Goal: Navigation & Orientation: Find specific page/section

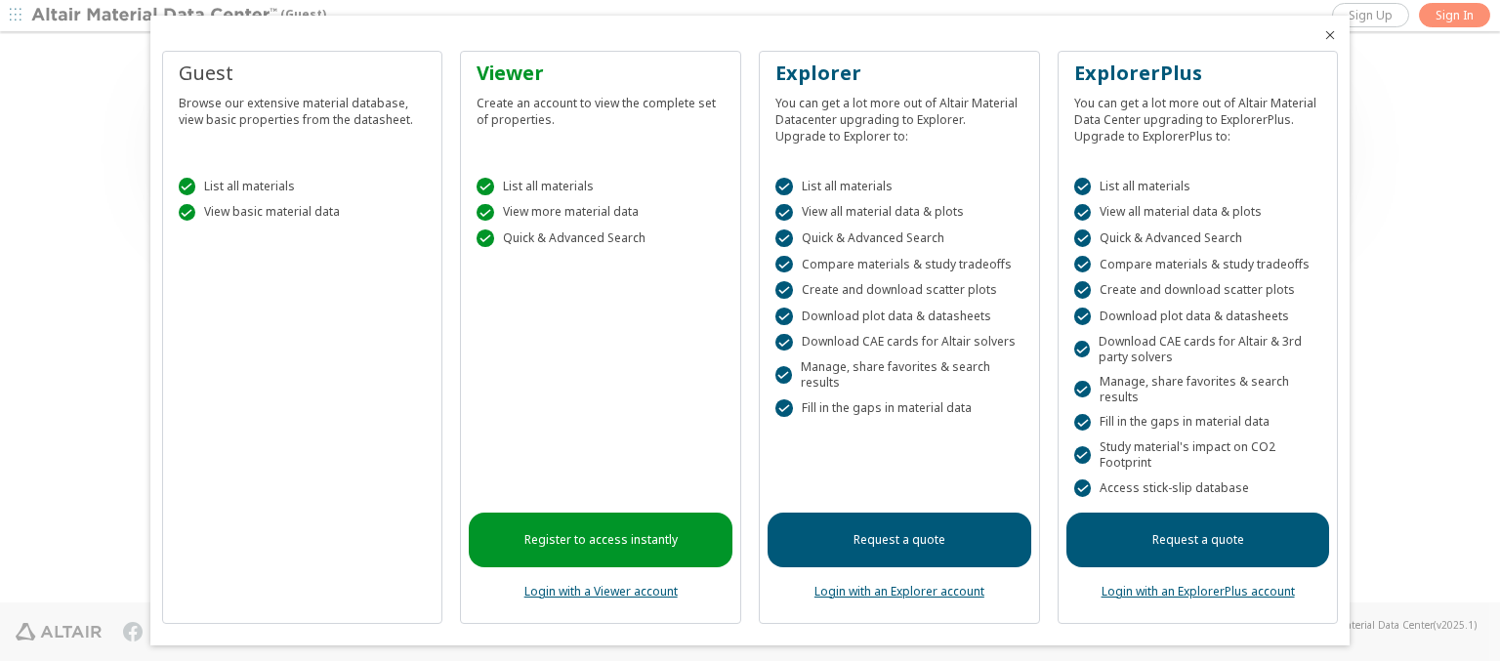
click at [1322, 35] on icon "Close" at bounding box center [1330, 35] width 16 height 16
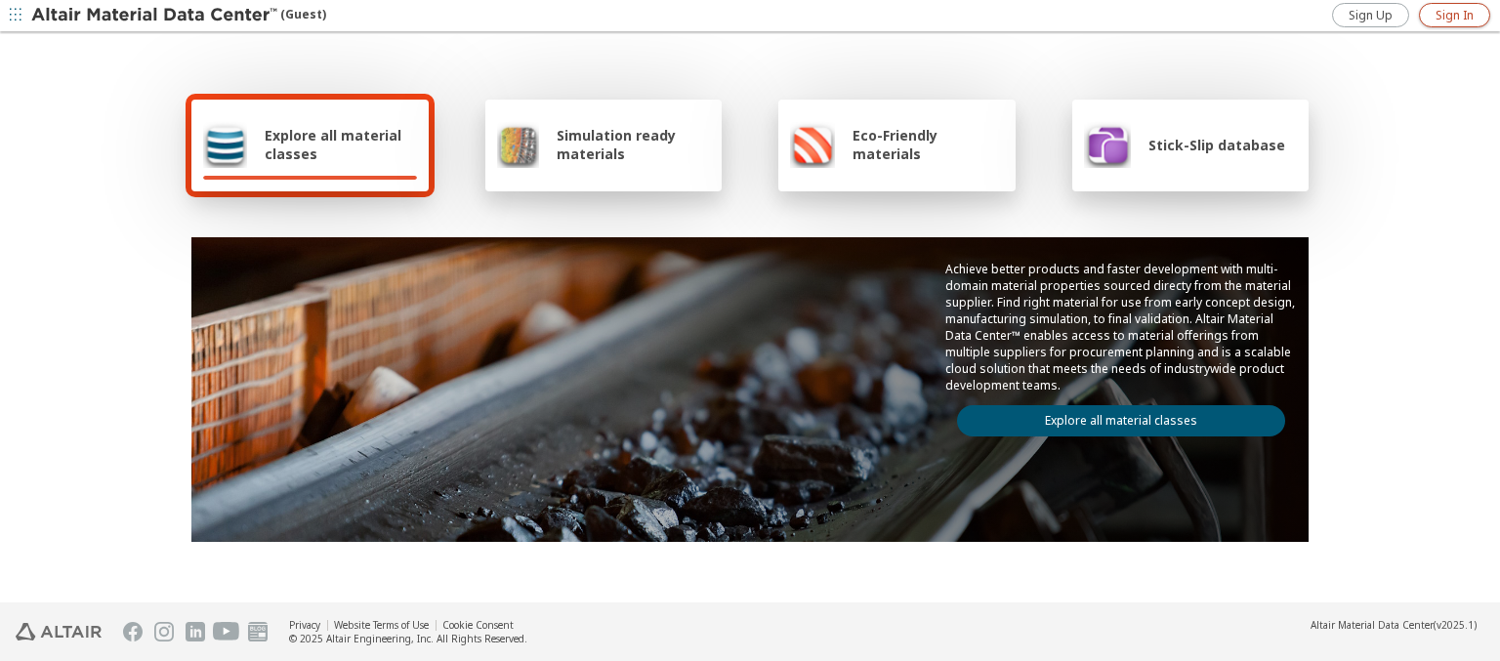
click at [1454, 15] on span "Sign In" at bounding box center [1455, 16] width 38 height 16
click at [155, 16] on img at bounding box center [155, 16] width 249 height 20
click at [333, 145] on span "Explore all material classes" at bounding box center [341, 144] width 152 height 37
click at [1113, 416] on link "Explore all material classes" at bounding box center [1121, 420] width 328 height 31
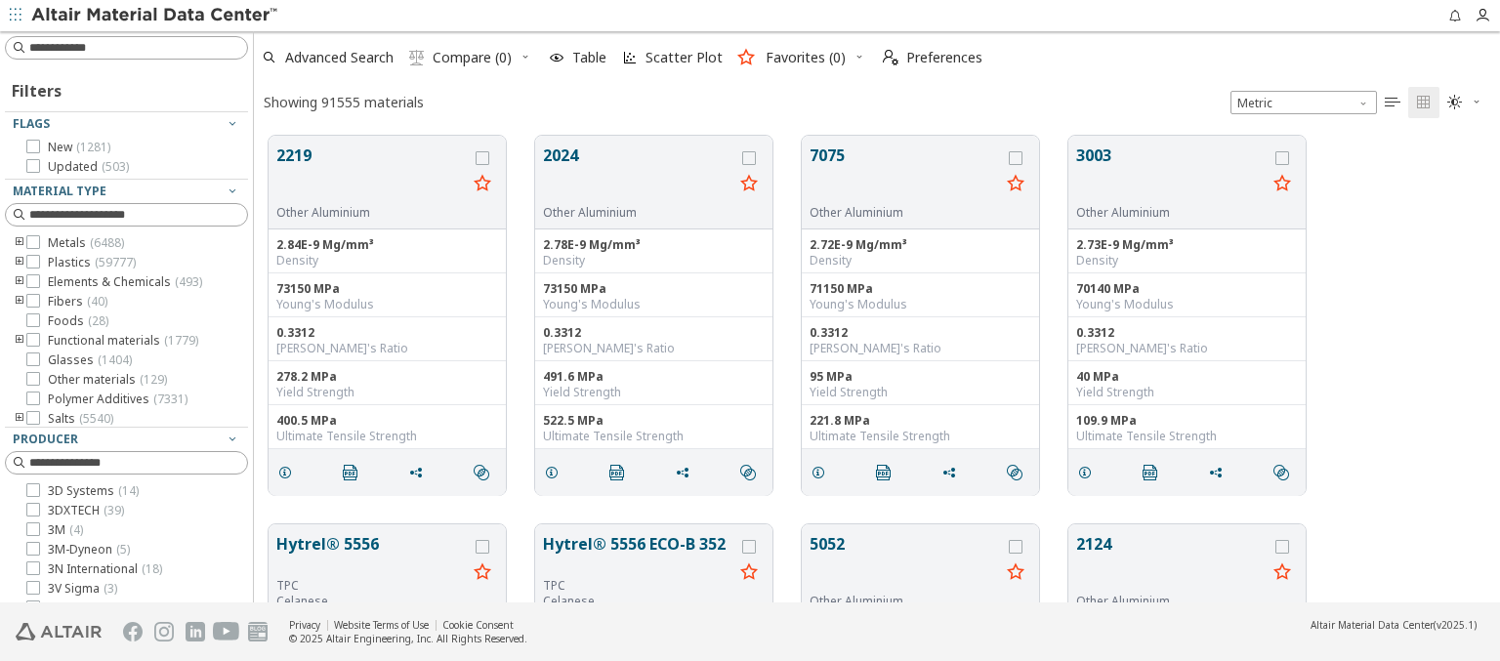
scroll to position [467, 1231]
click at [927, 58] on span "Preferences" at bounding box center [944, 58] width 76 height 14
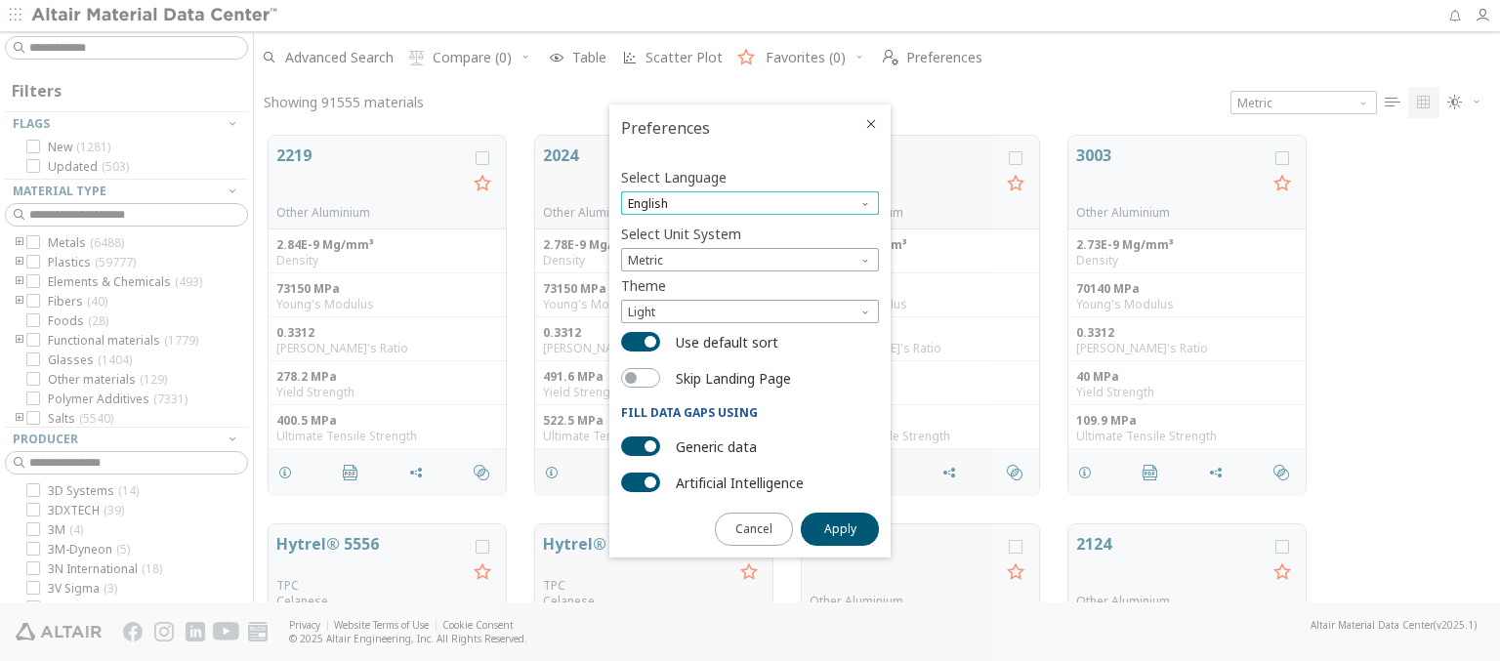
click at [750, 203] on span "English" at bounding box center [750, 202] width 258 height 23
click at [750, 251] on span "Deutsch" at bounding box center [750, 252] width 242 height 14
click at [840, 527] on span "Apply" at bounding box center [840, 530] width 32 height 16
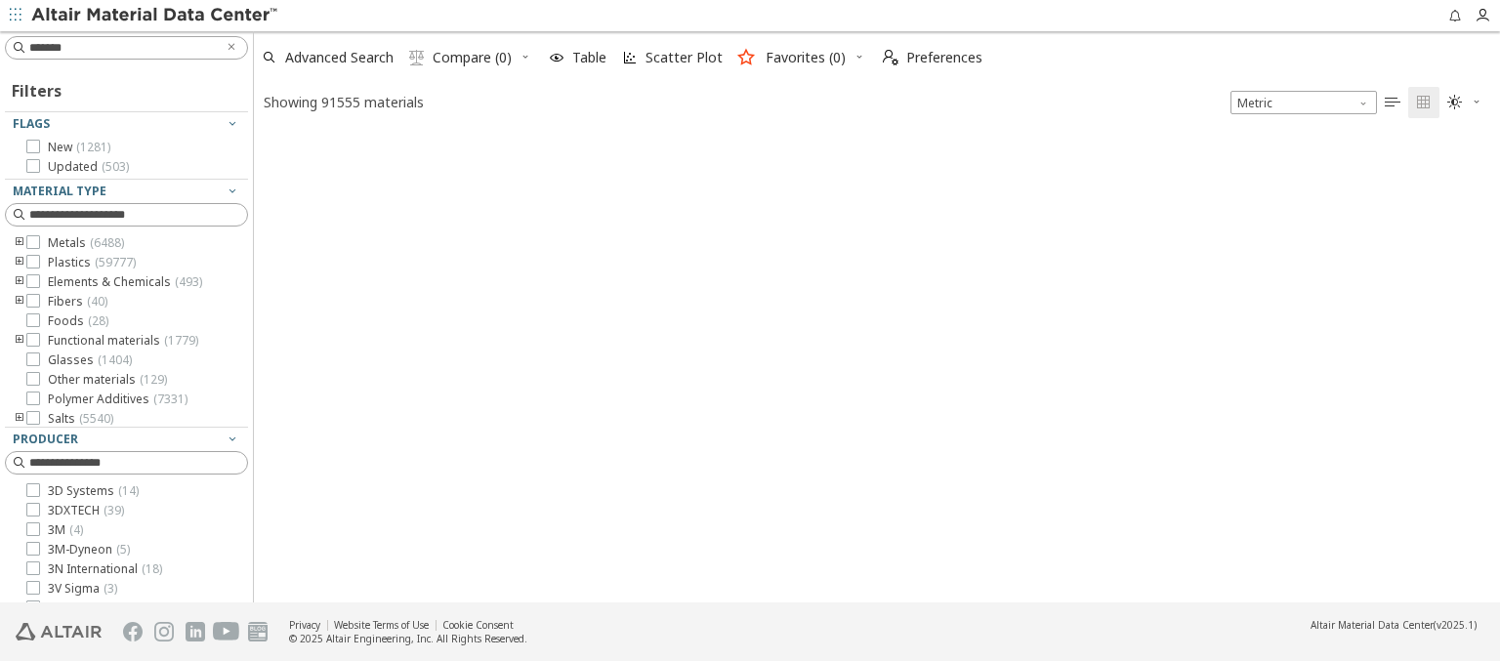
type input "*******"
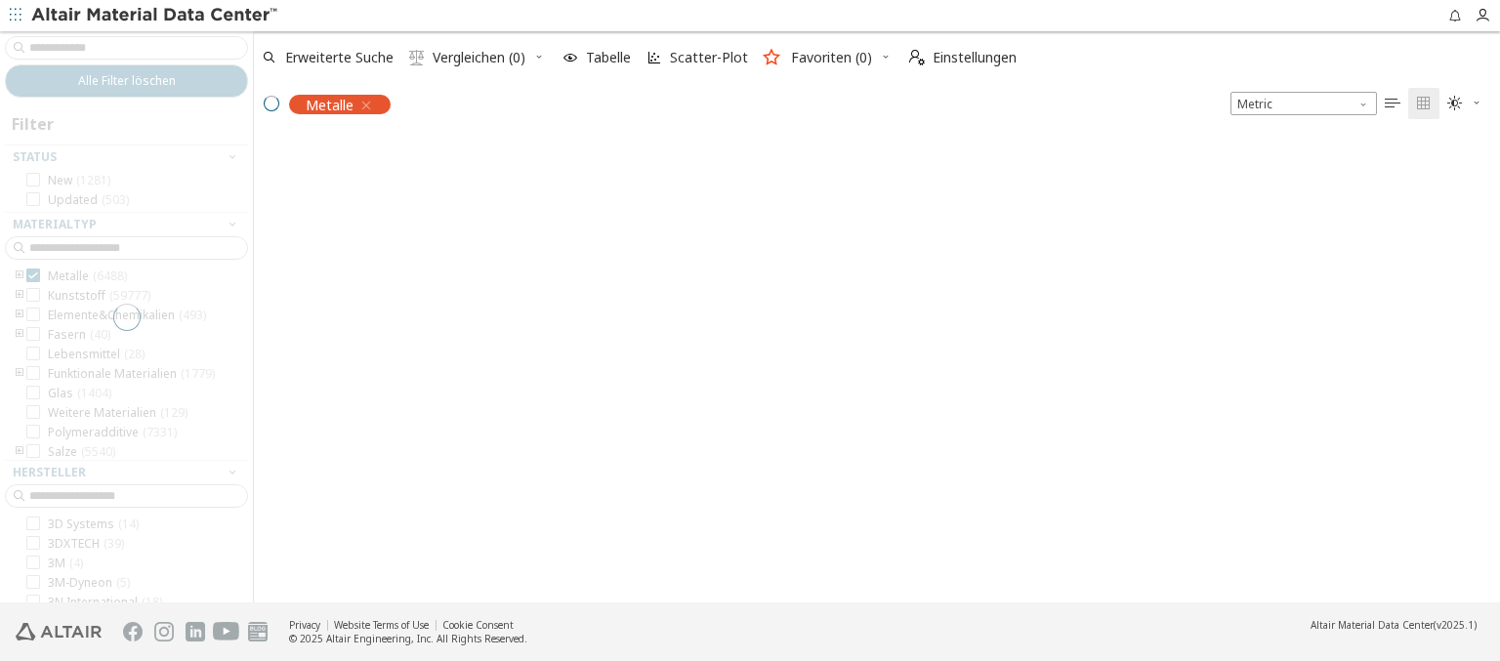
scroll to position [464, 1231]
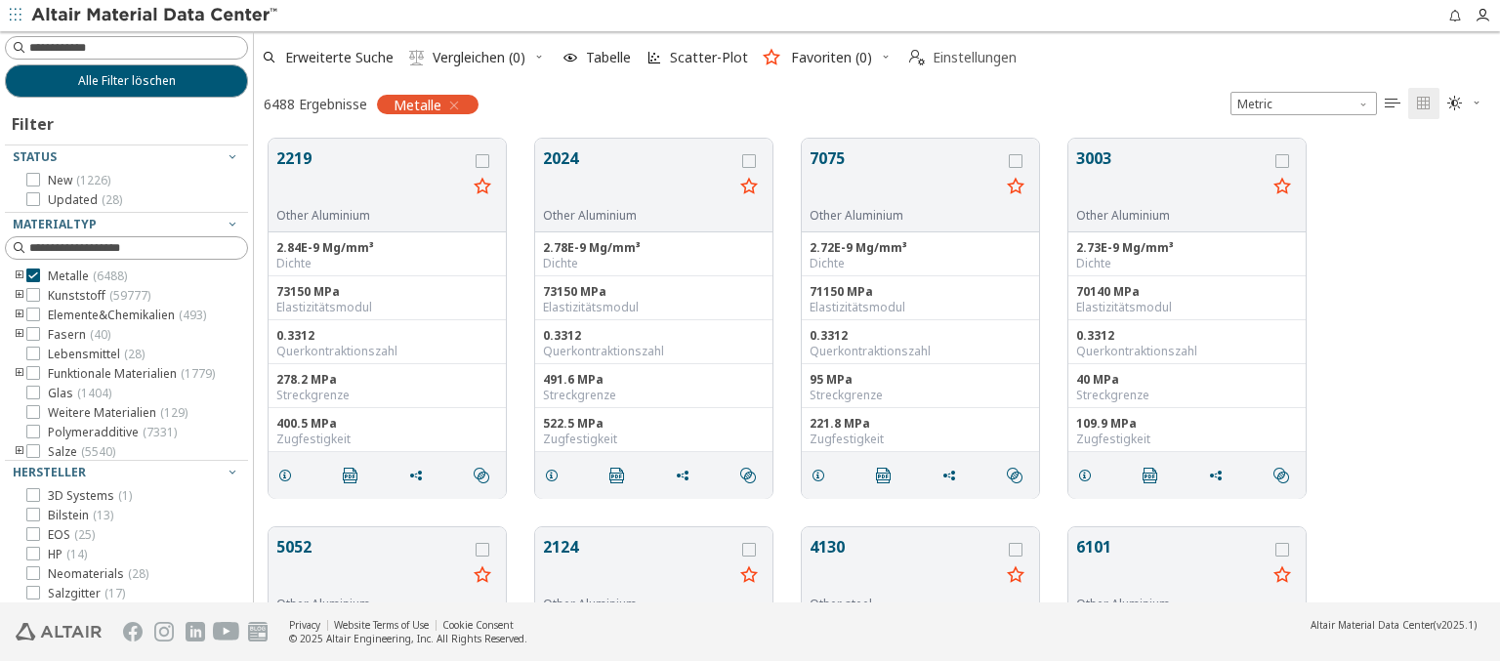
click at [962, 58] on span "Einstellungen" at bounding box center [975, 58] width 84 height 14
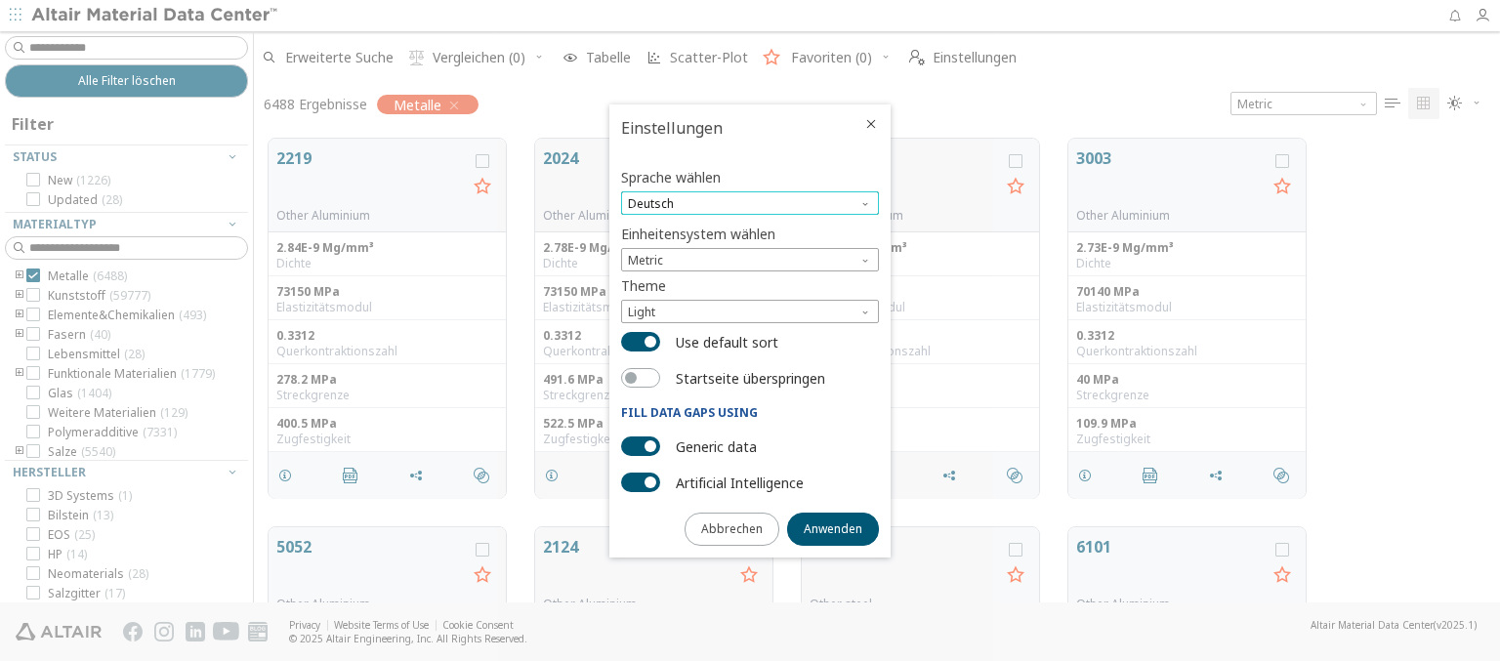
click at [750, 203] on span "Deutsch" at bounding box center [750, 202] width 258 height 23
click at [750, 228] on span "English" at bounding box center [750, 229] width 242 height 14
click at [833, 527] on span "Anwenden" at bounding box center [833, 530] width 59 height 16
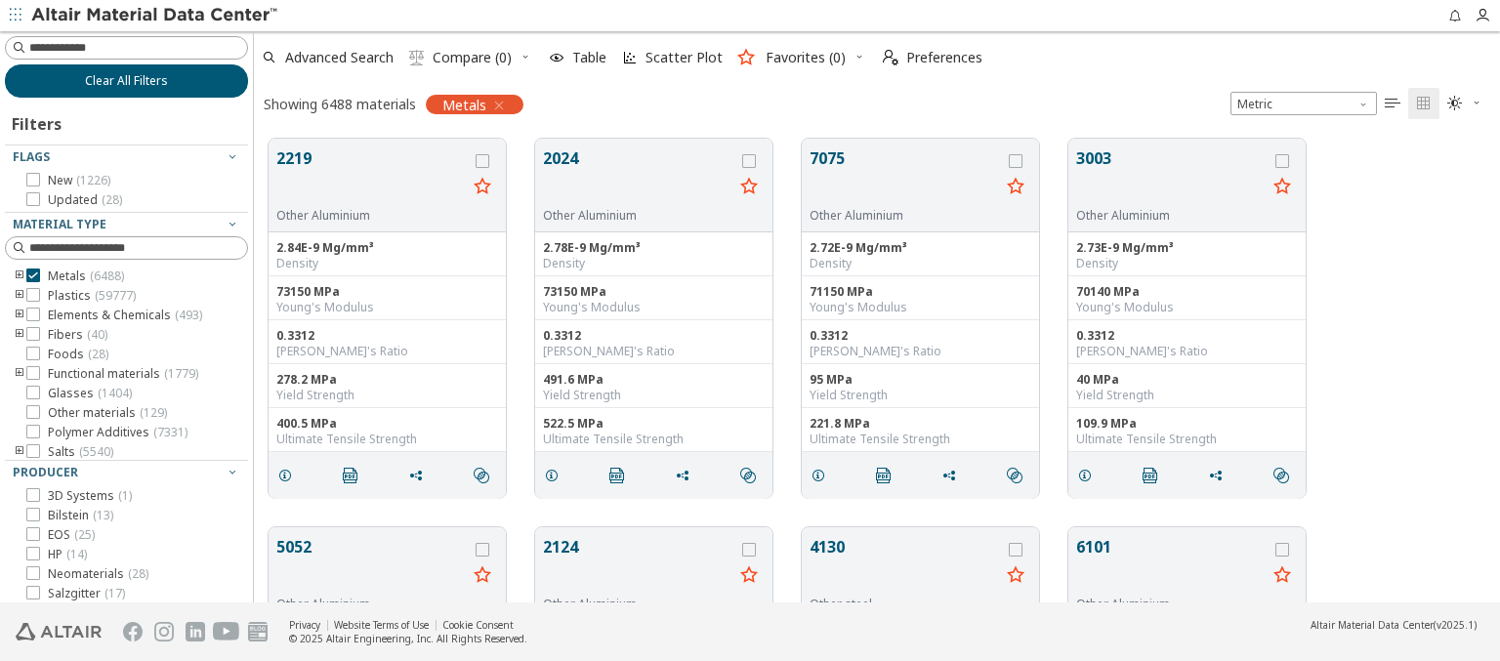
click at [119, 80] on span "Clear All Filters" at bounding box center [126, 81] width 83 height 16
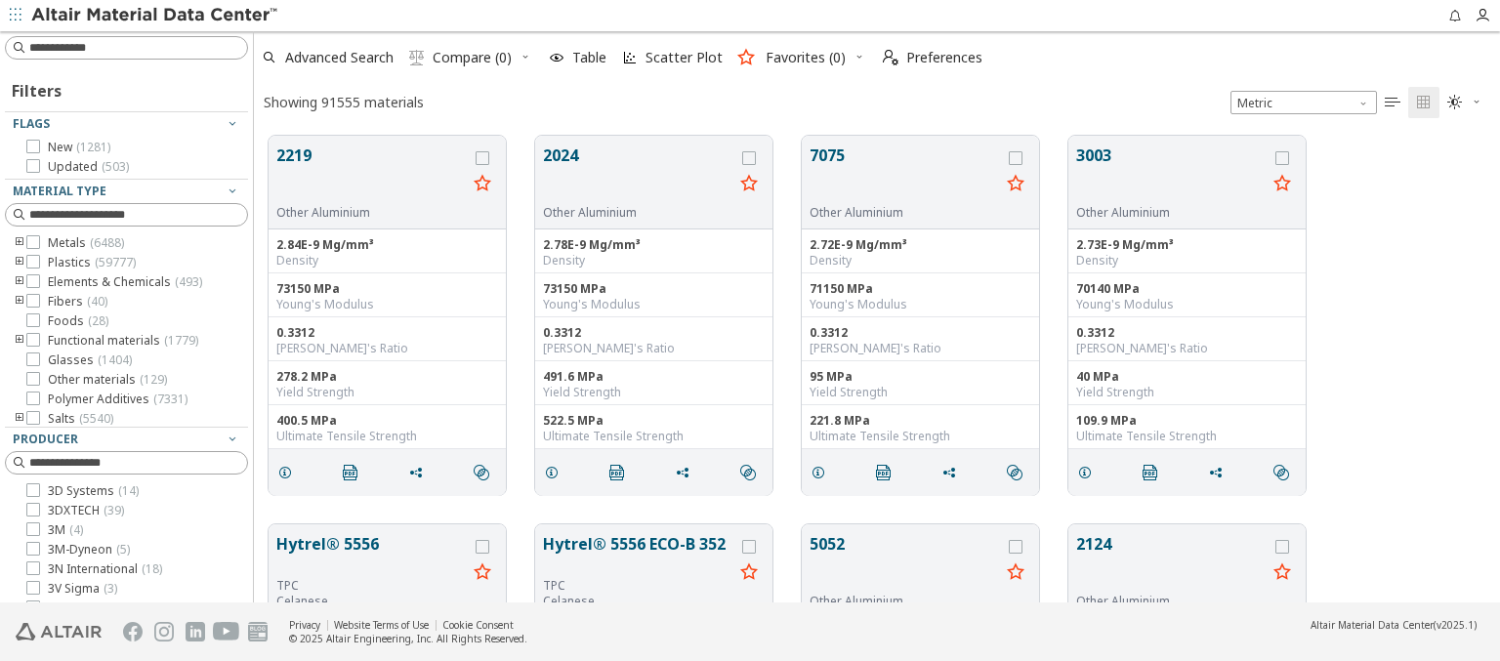
scroll to position [467, 1231]
click at [155, 16] on img at bounding box center [155, 16] width 249 height 20
